Goal: Find specific page/section: Find specific page/section

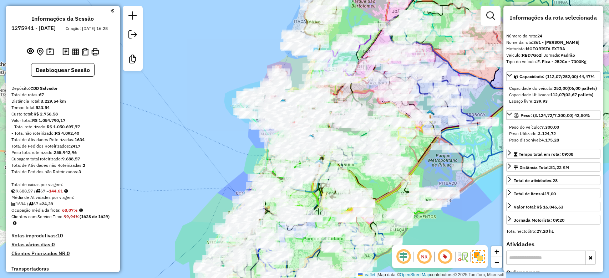
select select "*********"
click at [170, 110] on div "Rota 25 - Placa OYD3C44 54916838 - [PERSON_NAME] DA SILV Rota 25 - Placa OYD3C4…" at bounding box center [304, 139] width 609 height 278
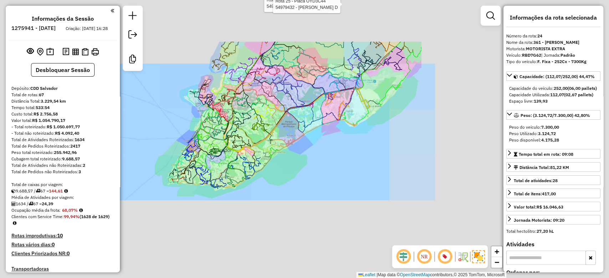
scroll to position [69, 0]
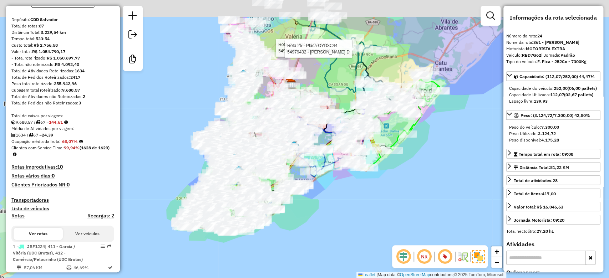
drag, startPoint x: 191, startPoint y: 70, endPoint x: 204, endPoint y: 116, distance: 47.4
click at [205, 117] on div "Rota 25 - Placa OYD3C44 54916838 - [PERSON_NAME] DA SILV Rota 25 - Placa OYD3C4…" at bounding box center [304, 139] width 609 height 278
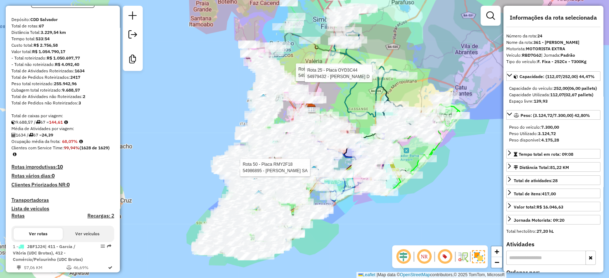
drag, startPoint x: 202, startPoint y: 95, endPoint x: 218, endPoint y: 112, distance: 23.2
click at [218, 112] on div "Rota 25 - Placa OYD3C44 54916838 - [PERSON_NAME] DA SILV Rota 25 - Placa OYD3C4…" at bounding box center [304, 139] width 609 height 278
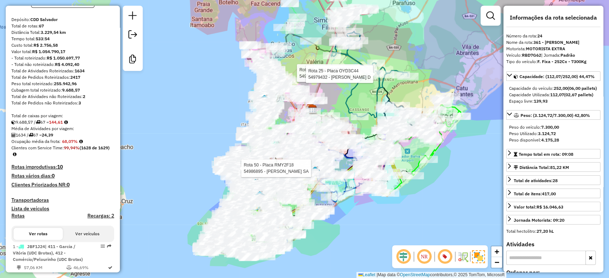
click at [209, 85] on div "Rota 25 - Placa OYD3C44 54916838 - [PERSON_NAME] DA SILV Rota 25 - Placa OYD3C4…" at bounding box center [304, 139] width 609 height 278
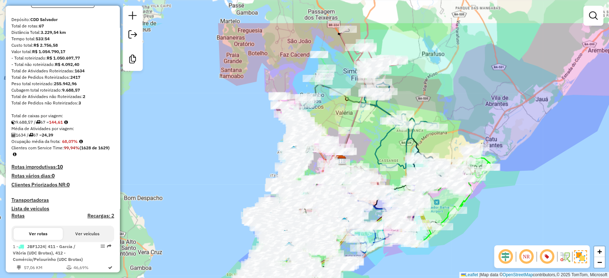
drag, startPoint x: 206, startPoint y: 89, endPoint x: 246, endPoint y: 106, distance: 43.4
click at [246, 106] on div "Janela de atendimento Grade de atendimento Capacidade Transportadoras Veículos …" at bounding box center [304, 139] width 609 height 278
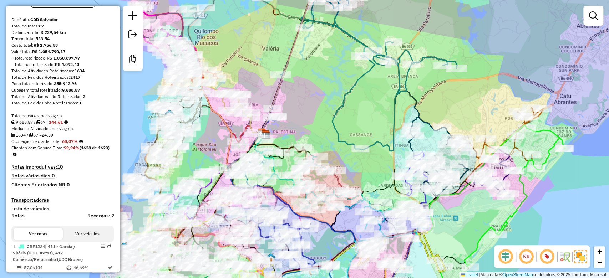
click at [432, 122] on icon at bounding box center [439, 156] width 60 height 79
select select "*********"
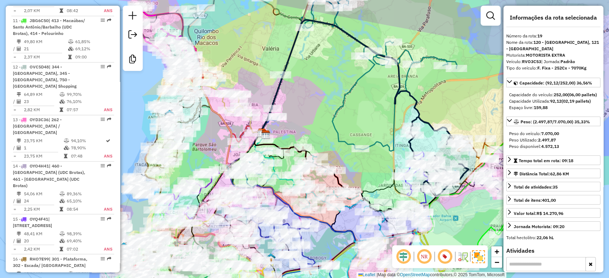
scroll to position [1101, 0]
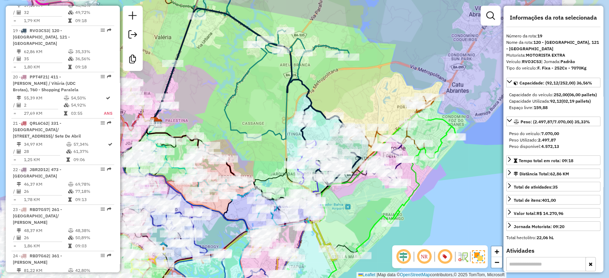
drag, startPoint x: 432, startPoint y: 121, endPoint x: 282, endPoint y: 104, distance: 151.2
click at [301, 106] on icon at bounding box center [331, 145] width 60 height 79
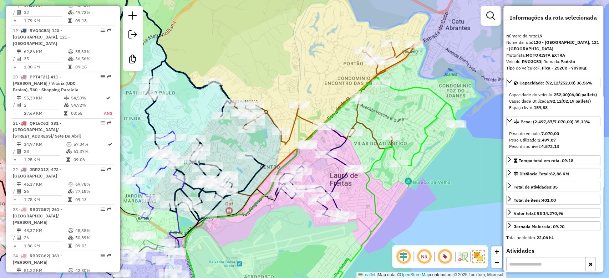
click at [368, 130] on icon at bounding box center [320, 119] width 187 height 154
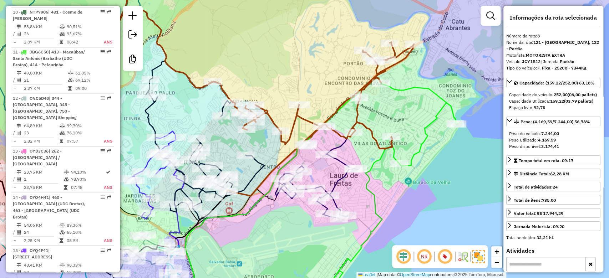
scroll to position [610, 0]
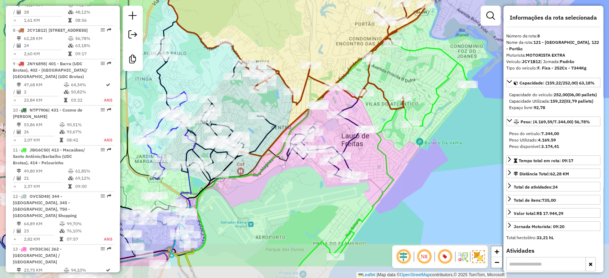
drag, startPoint x: 375, startPoint y: 134, endPoint x: 381, endPoint y: 115, distance: 19.7
click at [381, 115] on div "Janela de atendimento Grade de atendimento Capacidade Transportadoras Veículos …" at bounding box center [304, 139] width 609 height 278
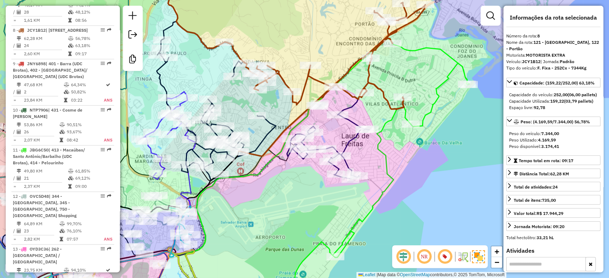
click at [163, 123] on icon at bounding box center [102, 199] width 188 height 214
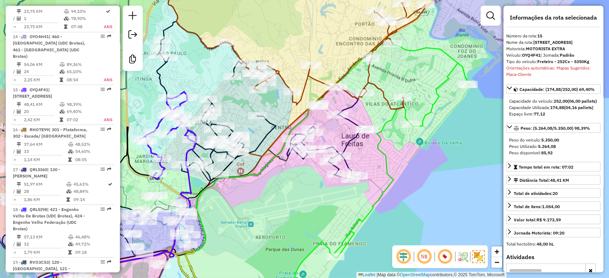
scroll to position [916, 0]
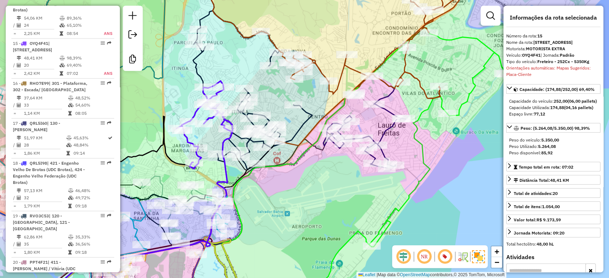
drag, startPoint x: 203, startPoint y: 68, endPoint x: 256, endPoint y: 51, distance: 56.1
click at [256, 51] on div "Janela de atendimento Grade de atendimento Capacidade Transportadoras Veículos …" at bounding box center [304, 139] width 609 height 278
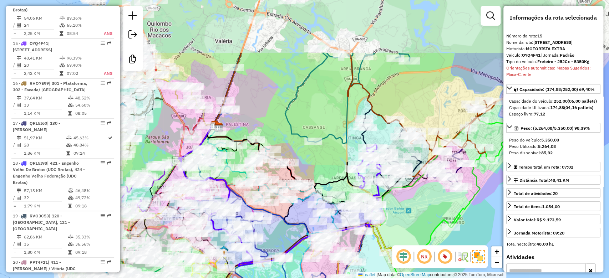
drag, startPoint x: 221, startPoint y: 72, endPoint x: 301, endPoint y: 118, distance: 92.7
click at [307, 122] on div "Janela de atendimento Grade de atendimento Capacidade Transportadoras Veículos …" at bounding box center [304, 139] width 609 height 278
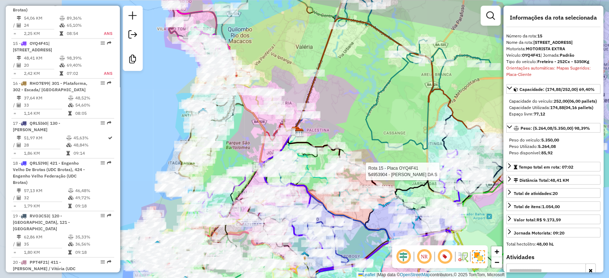
drag, startPoint x: 274, startPoint y: 99, endPoint x: 377, endPoint y: 102, distance: 102.5
click at [377, 102] on div "Rota 15 - Placa OYQ4F41 54953904 - [PERSON_NAME] DA S Janela de atendimento Gra…" at bounding box center [304, 139] width 609 height 278
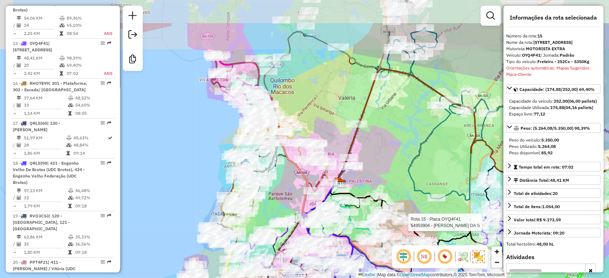
drag, startPoint x: 300, startPoint y: 71, endPoint x: 311, endPoint y: 122, distance: 52.3
click at [311, 122] on div "Rota 15 - Placa OYQ4F41 54953904 - [PERSON_NAME] DA S Janela de atendimento Gra…" at bounding box center [304, 139] width 609 height 278
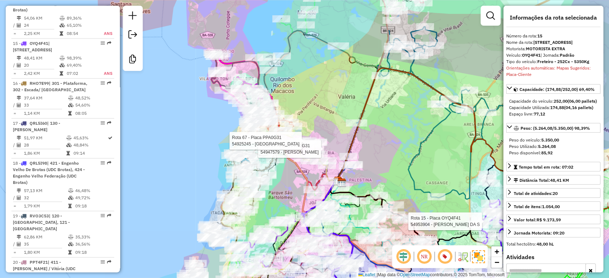
drag, startPoint x: 306, startPoint y: 106, endPoint x: 344, endPoint y: 52, distance: 65.3
click at [345, 51] on div "Rota 15 - Placa OYQ4F41 54953904 - [PERSON_NAME] DA S Rota 67 - Placa PPA0G31 5…" at bounding box center [304, 139] width 609 height 278
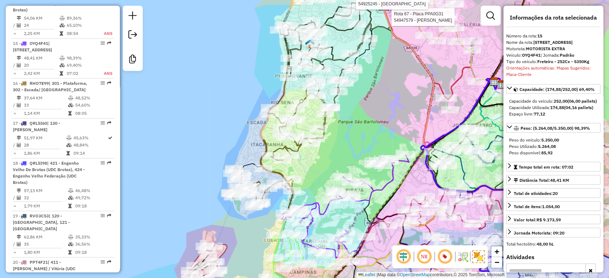
click at [299, 148] on icon at bounding box center [311, 102] width 86 height 117
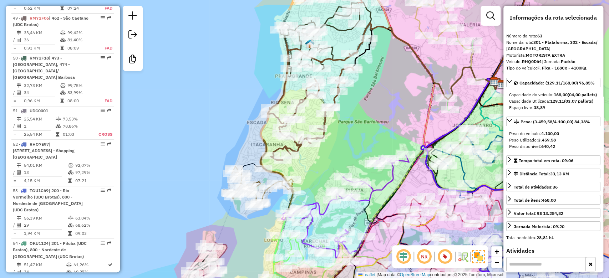
scroll to position [3018, 0]
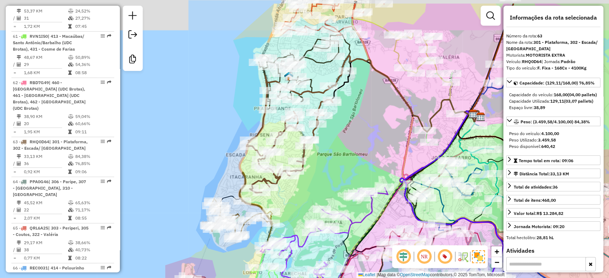
drag, startPoint x: 327, startPoint y: 136, endPoint x: 312, endPoint y: 147, distance: 18.6
click at [312, 148] on div "Rota 63 - Placa RHQ0D64 54909397 - MERCEARIA DEPOSITO D Janela de atendimento G…" at bounding box center [304, 139] width 609 height 278
